Goal: Find specific page/section: Find specific page/section

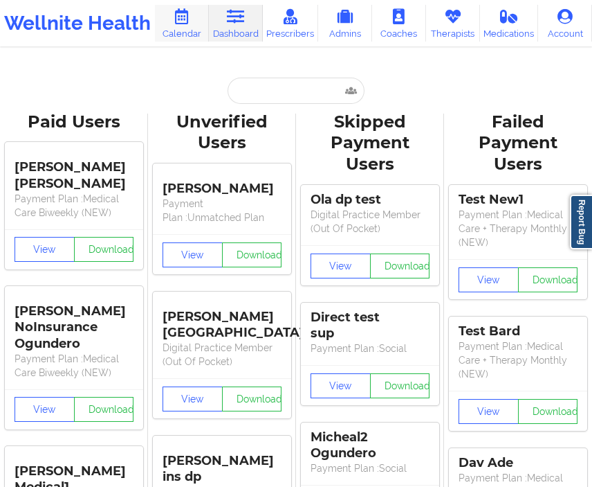
click at [172, 21] on link "Calendar" at bounding box center [182, 23] width 54 height 37
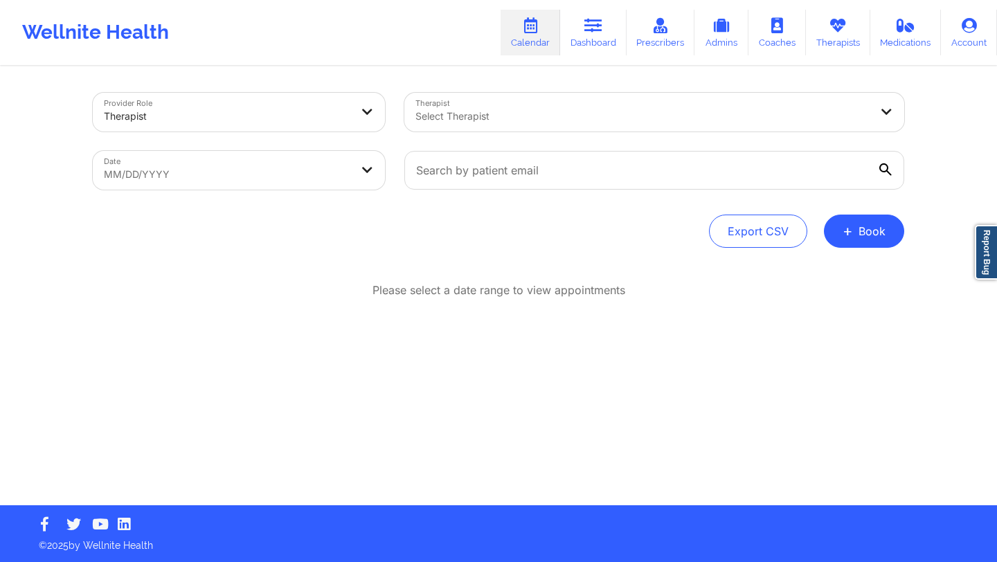
click at [552, 266] on div "Provider Role Therapist Therapist Select Therapist Date MM/DD/YYYY Export CSV +…" at bounding box center [498, 286] width 830 height 437
